Goal: Register for event/course

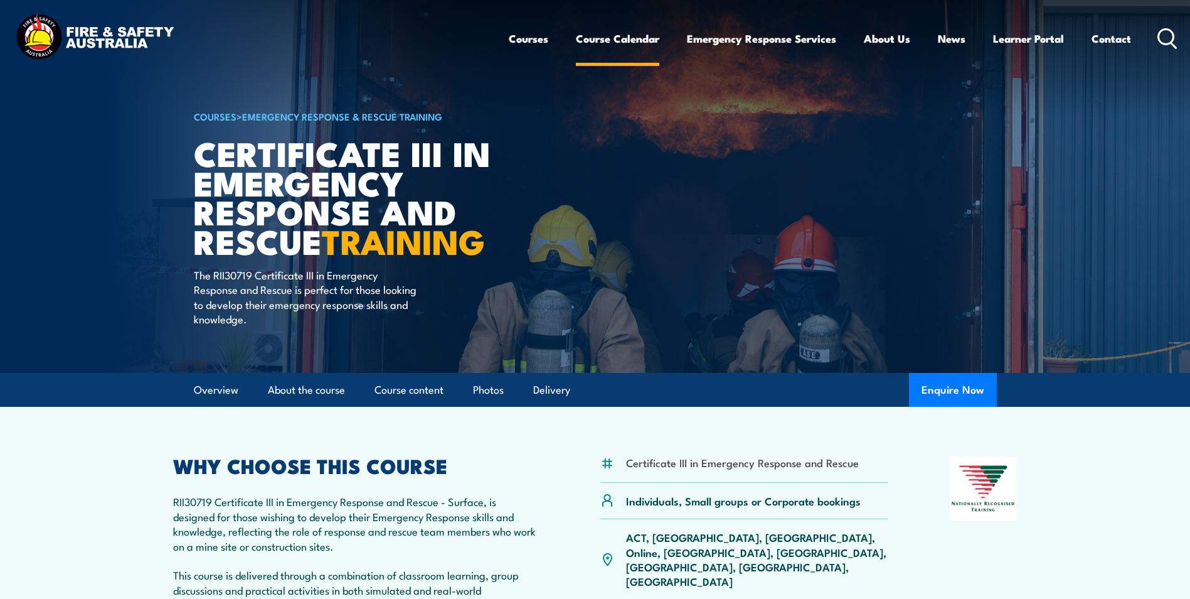
click at [619, 44] on link "Course Calendar" at bounding box center [617, 38] width 83 height 33
click at [612, 37] on link "Course Calendar" at bounding box center [617, 38] width 83 height 33
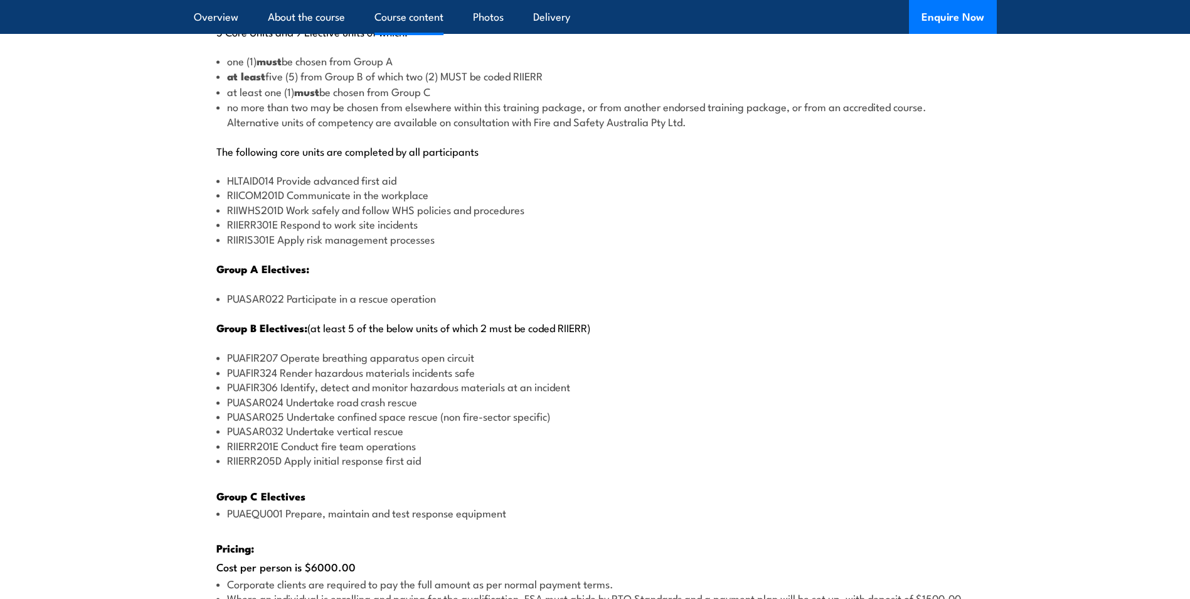
scroll to position [1506, 0]
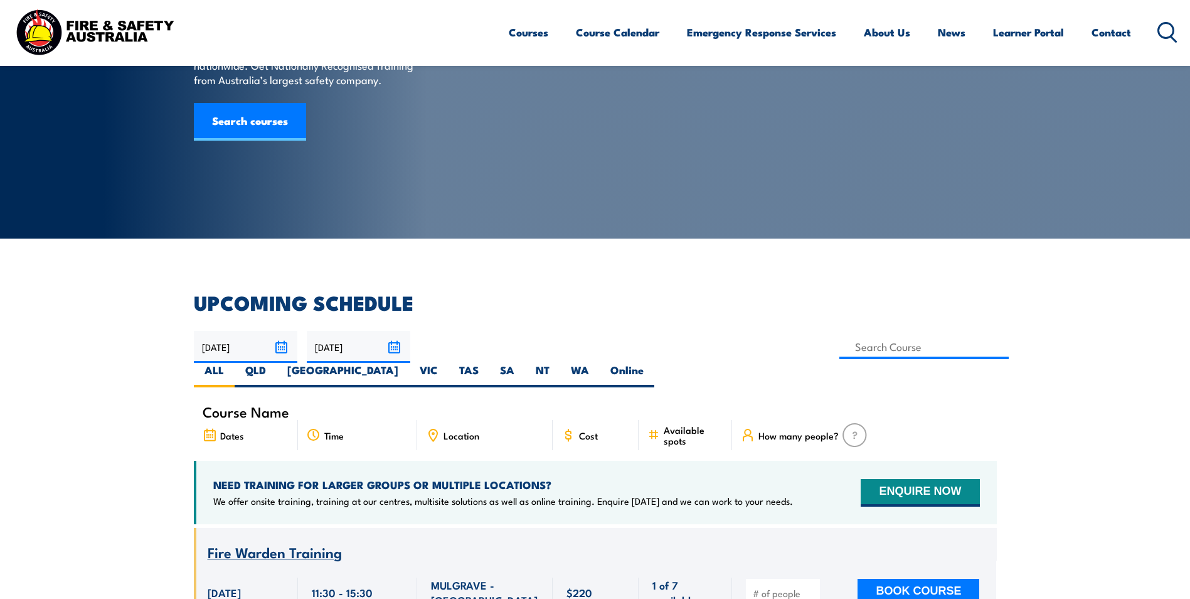
scroll to position [188, 0]
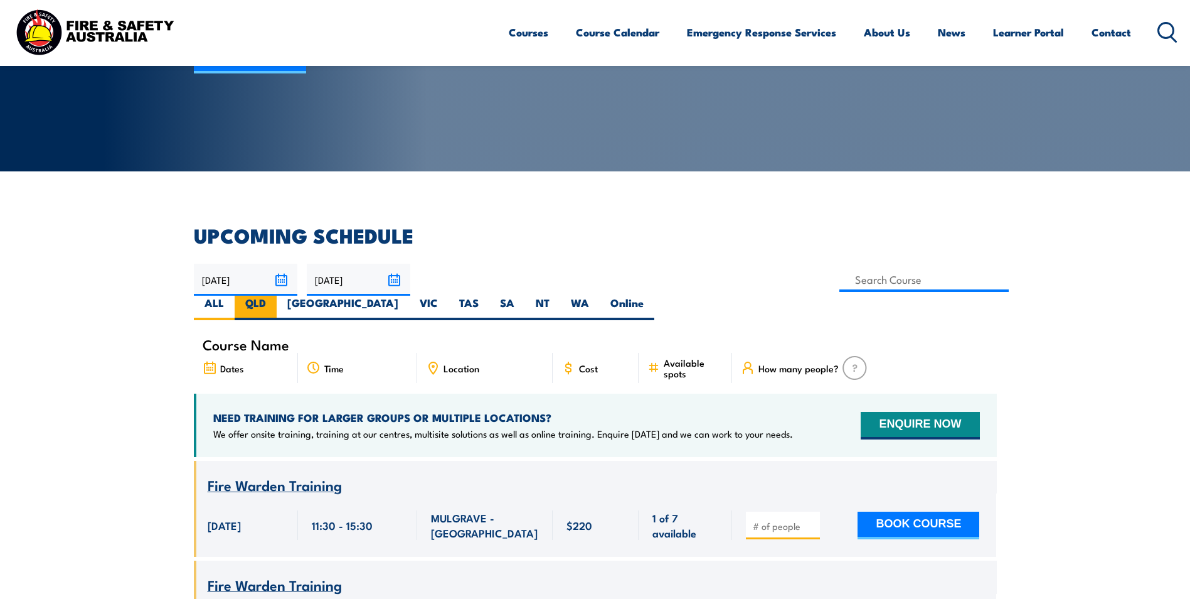
click at [277, 296] on label "QLD" at bounding box center [256, 308] width 42 height 24
click at [274, 296] on input "QLD" at bounding box center [270, 300] width 8 height 8
radio input "true"
click at [840, 286] on input at bounding box center [925, 279] width 170 height 24
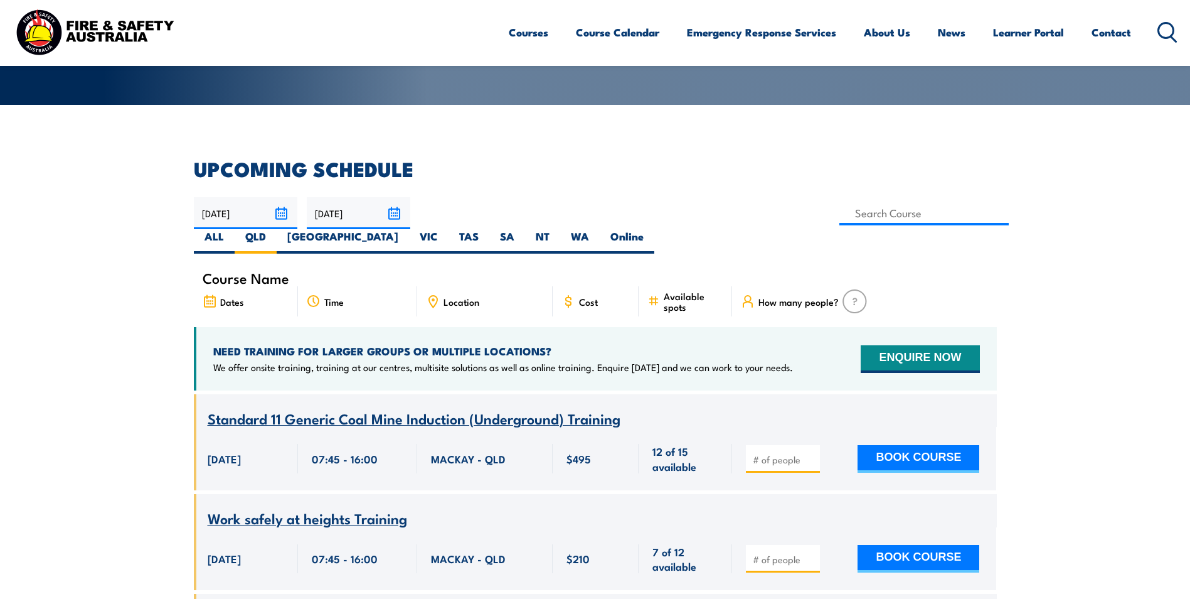
scroll to position [163, 0]
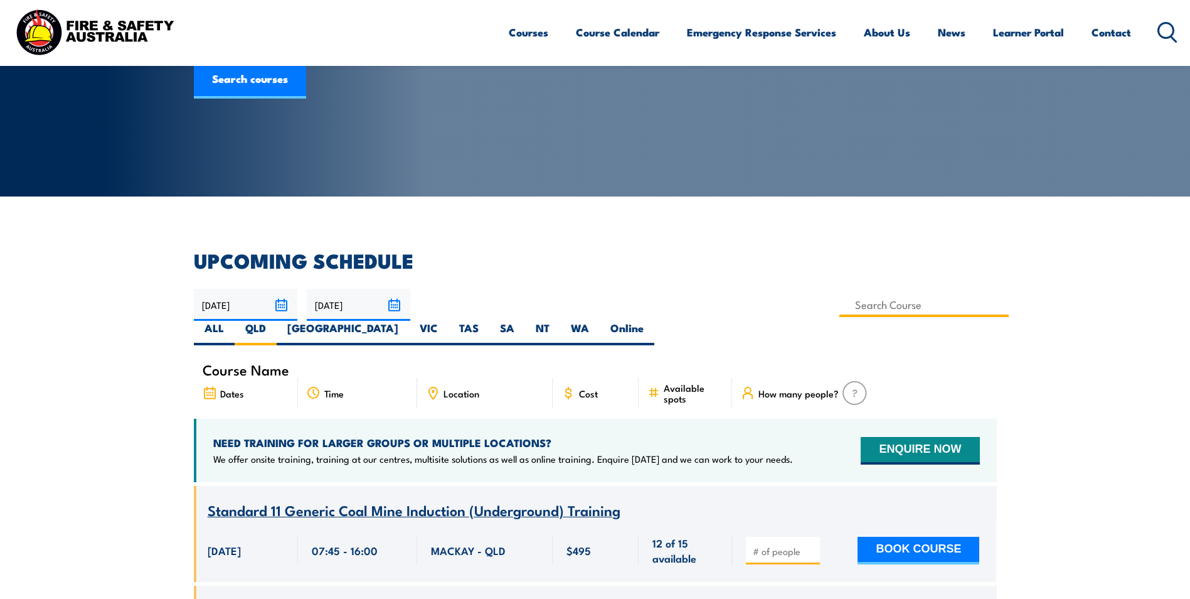
click at [840, 299] on input at bounding box center [925, 304] width 170 height 24
type input "Health & Safety Representatives Refresher OHS Training Course – [GEOGRAPHIC_DAT…"
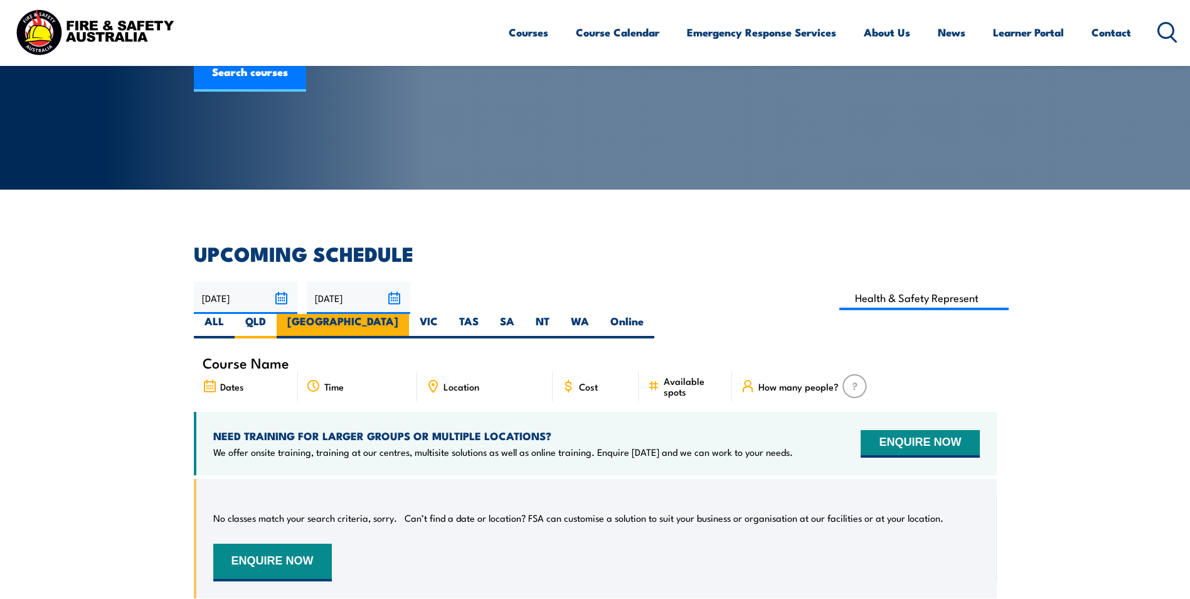
scroll to position [163, 0]
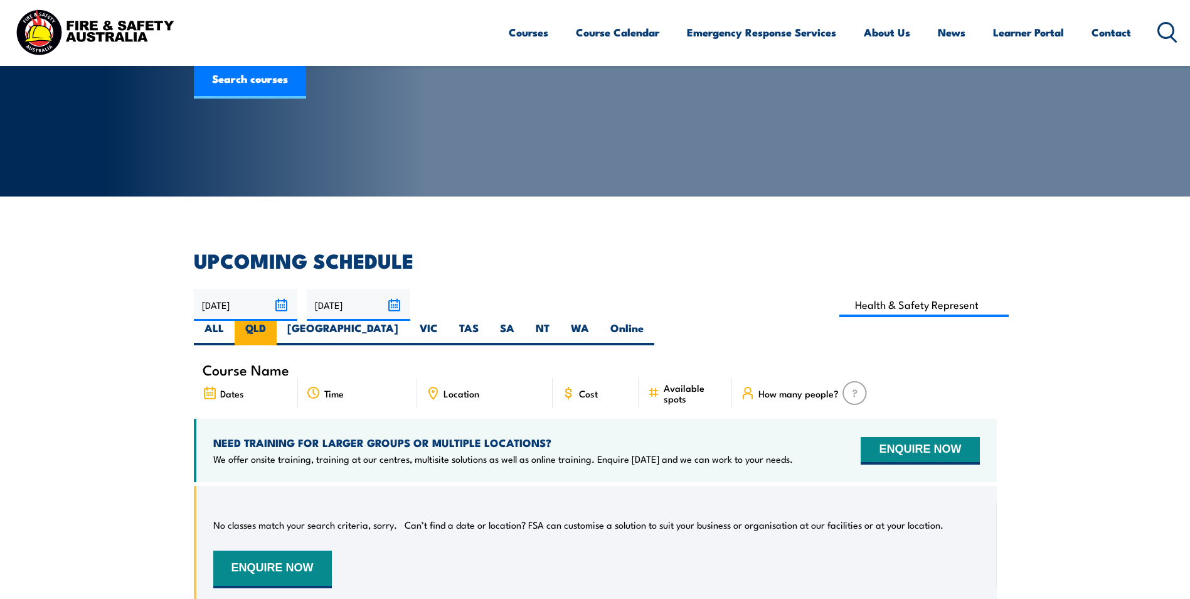
click at [277, 321] on label "QLD" at bounding box center [256, 333] width 42 height 24
click at [274, 321] on input "QLD" at bounding box center [270, 325] width 8 height 8
click at [840, 307] on input at bounding box center [925, 304] width 170 height 24
type input "Health & Safety Representatives Refresher OHS Training Course – [GEOGRAPHIC_DAT…"
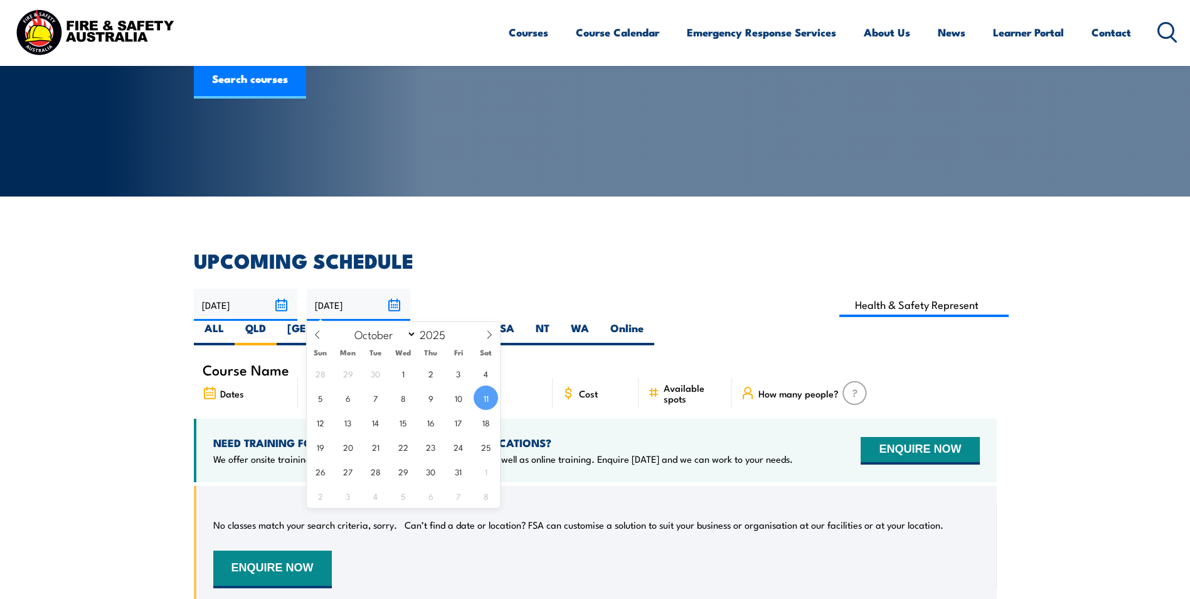
click at [395, 301] on input "[DATE]" at bounding box center [359, 305] width 104 height 32
click at [486, 331] on icon at bounding box center [489, 334] width 9 height 9
select select "10"
click at [323, 496] on span "30" at bounding box center [320, 495] width 24 height 24
type input "30/11/2025"
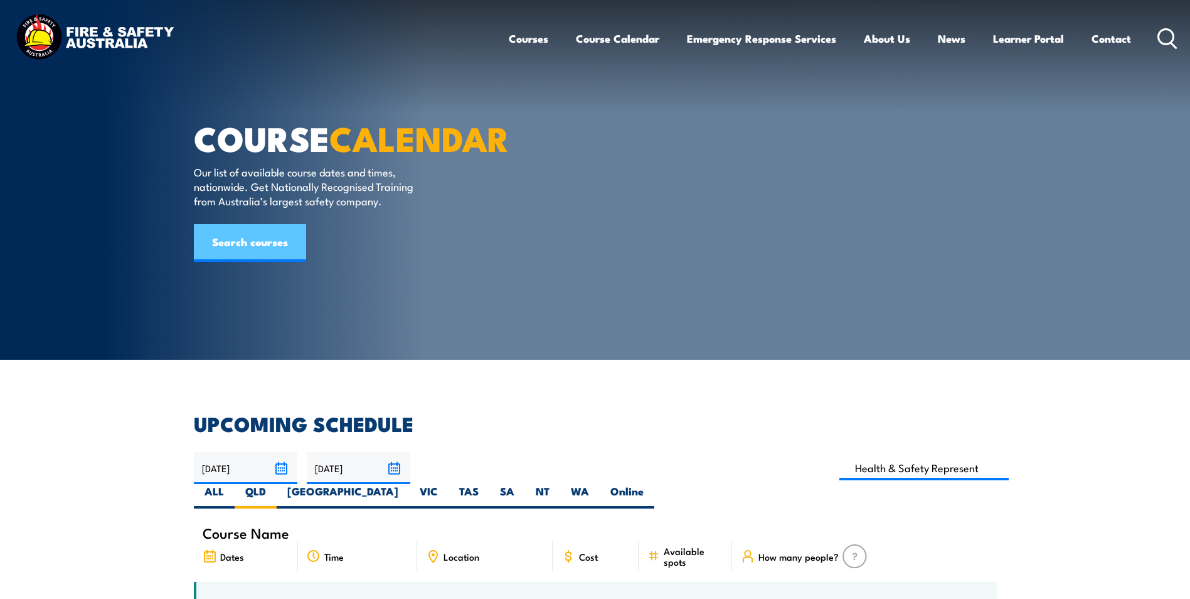
click at [267, 262] on link "Search courses" at bounding box center [250, 243] width 112 height 38
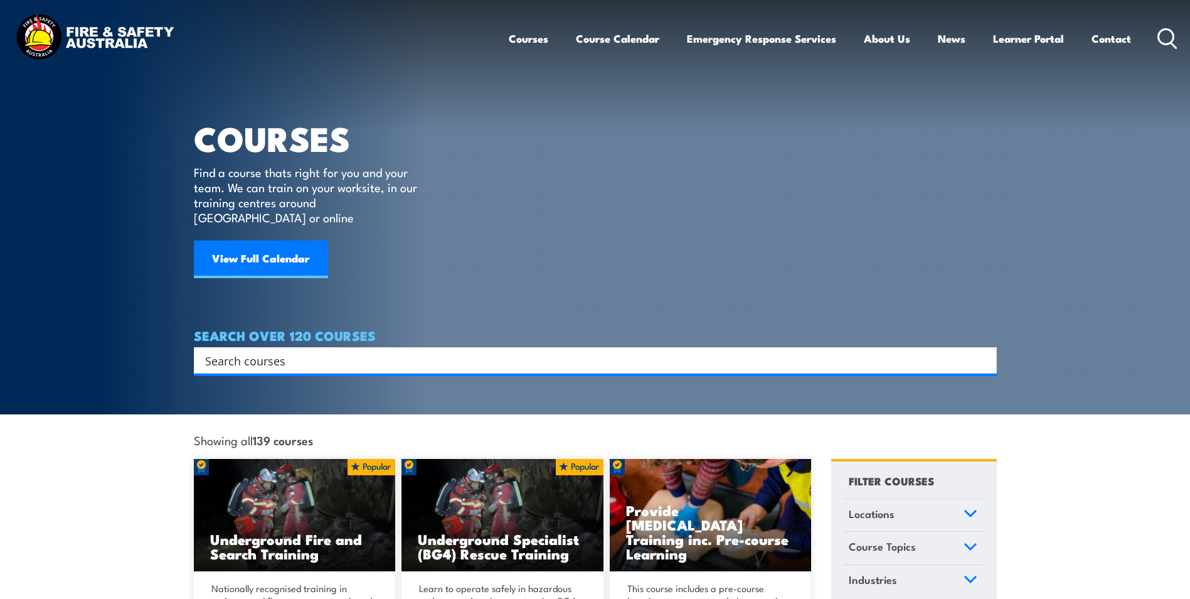
click at [225, 351] on input "Search input" at bounding box center [587, 360] width 764 height 19
type input "health"
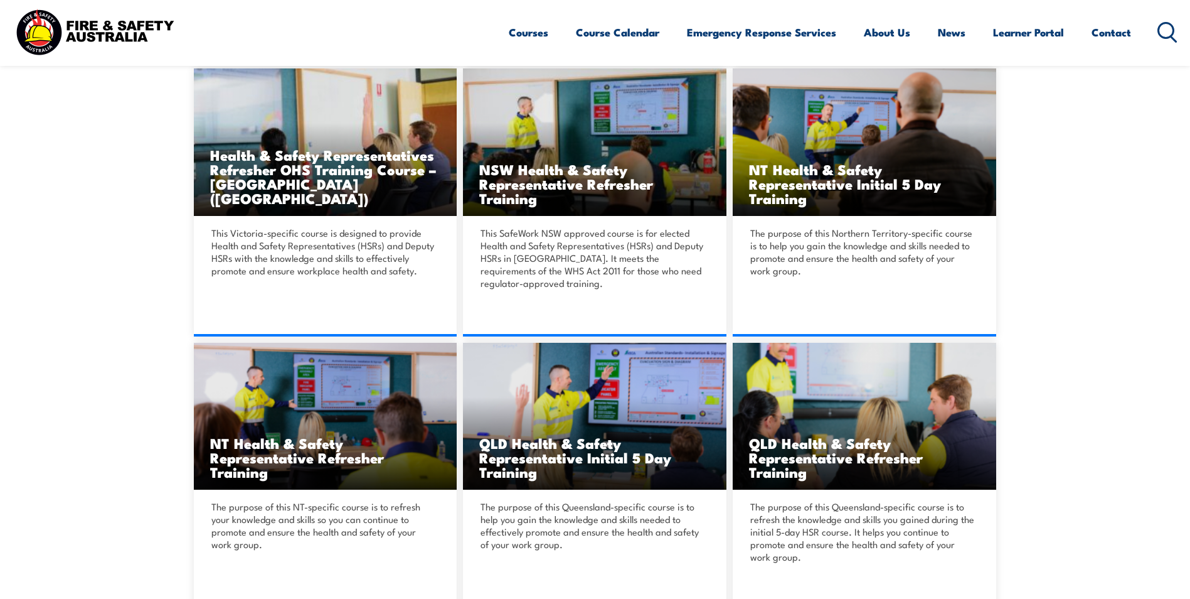
scroll to position [1757, 0]
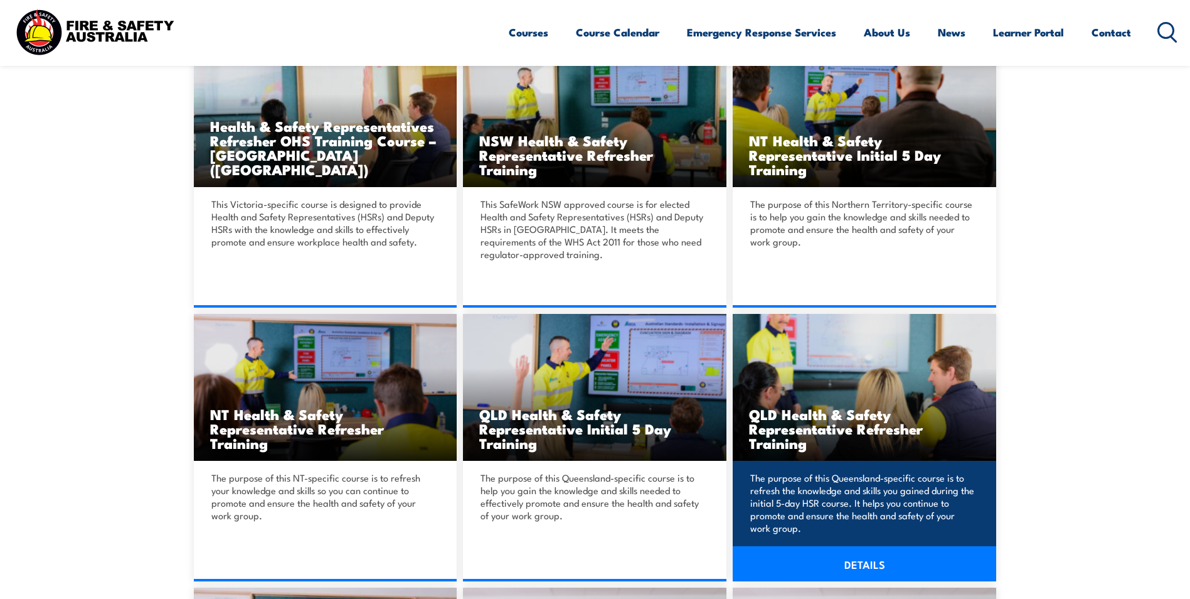
click at [829, 414] on h3 "QLD Health & Safety Representative Refresher Training" at bounding box center [864, 428] width 231 height 43
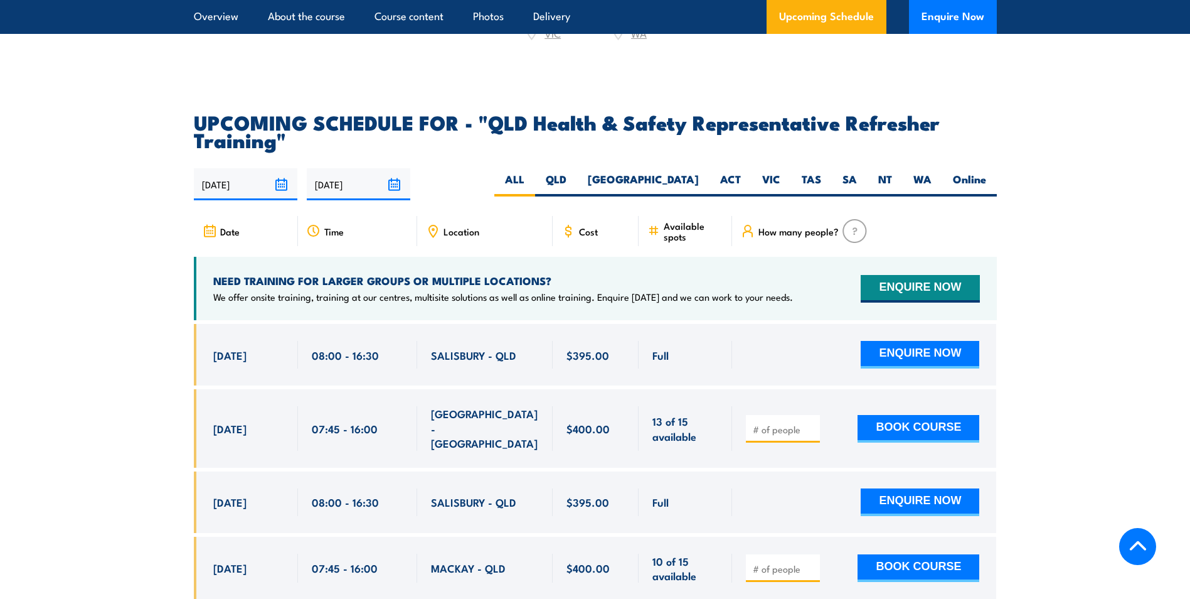
scroll to position [2133, 0]
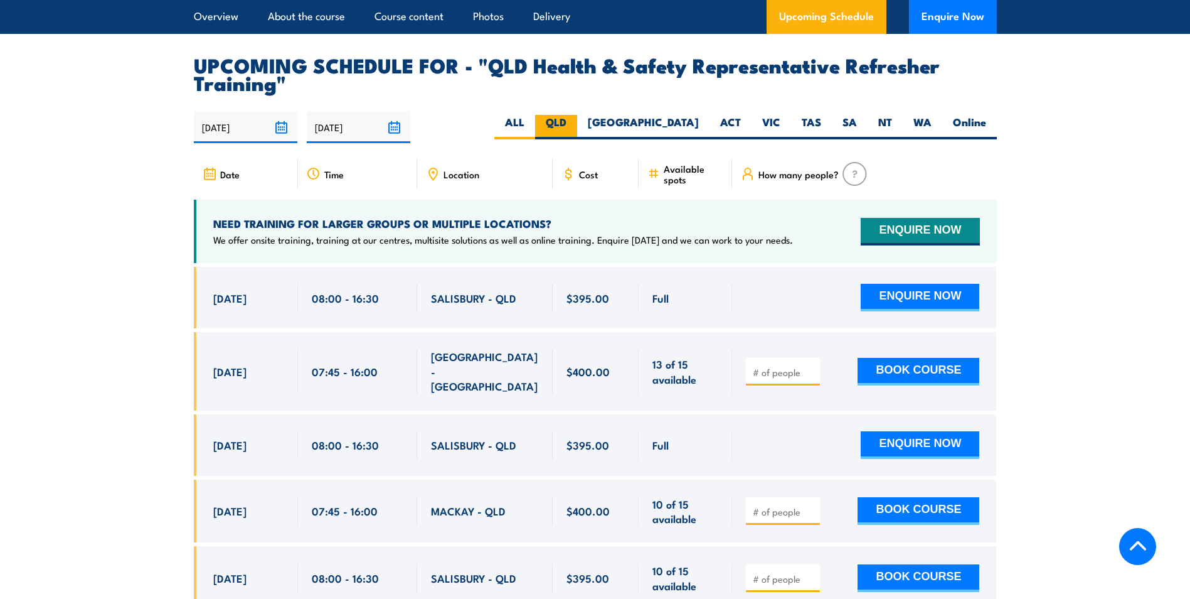
click at [577, 134] on label "QLD" at bounding box center [556, 127] width 42 height 24
click at [575, 123] on input "QLD" at bounding box center [571, 119] width 8 height 8
radio input "true"
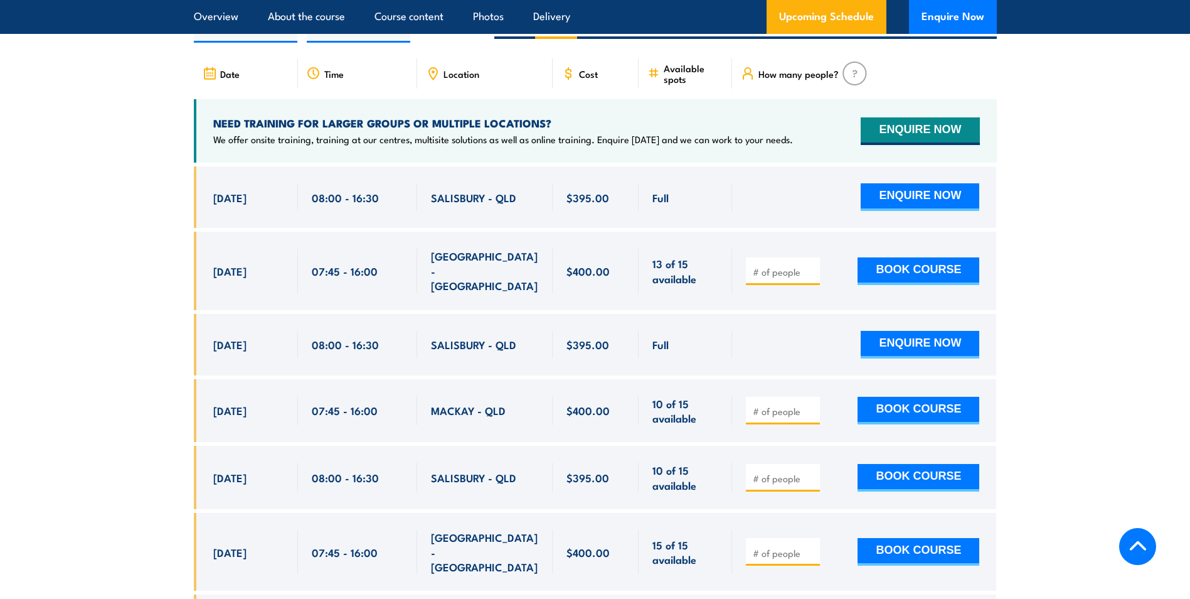
scroll to position [2263, 0]
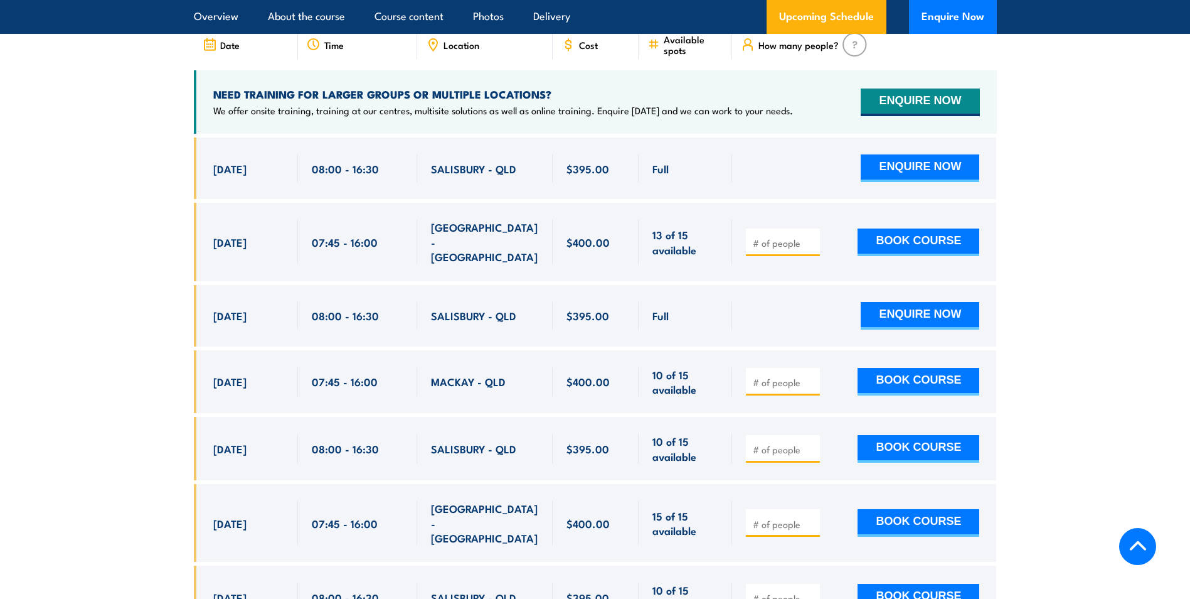
click at [762, 382] on input "number" at bounding box center [784, 382] width 63 height 13
